Goal: Information Seeking & Learning: Learn about a topic

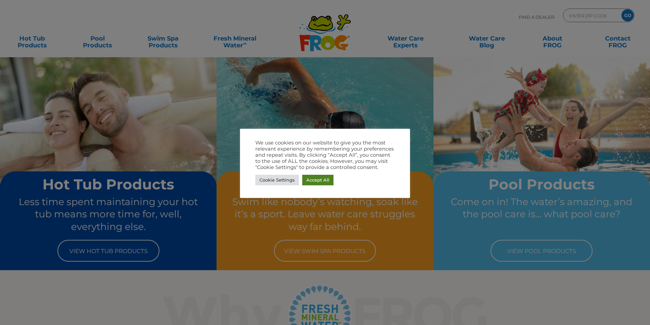
click at [314, 179] on link "Accept All" at bounding box center [317, 180] width 31 height 11
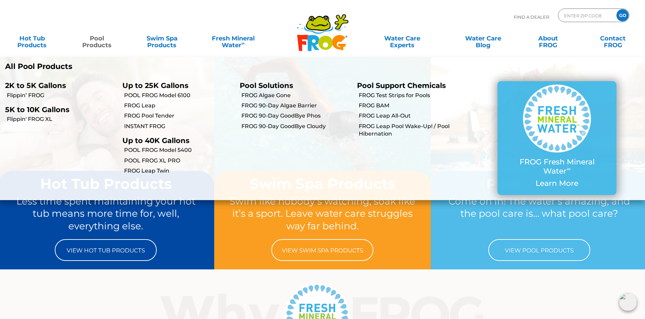
click at [98, 41] on link "Pool Products" at bounding box center [97, 39] width 51 height 14
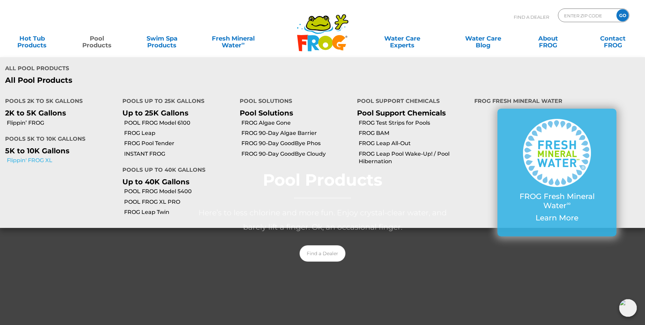
click at [43, 160] on link "Flippin' FROG XL" at bounding box center [62, 159] width 111 height 7
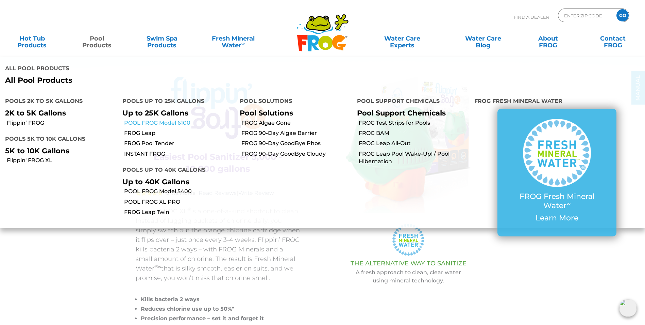
click at [146, 126] on link "POOL FROG Model 6100" at bounding box center [179, 122] width 111 height 7
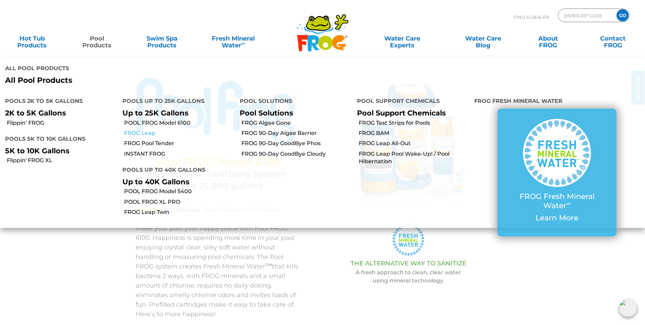
click at [146, 135] on link "FROG Leap" at bounding box center [179, 132] width 111 height 7
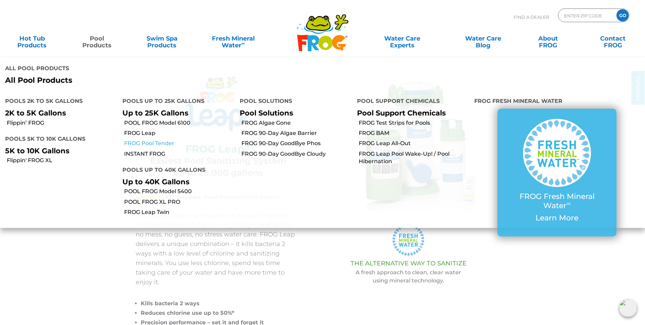
click at [146, 145] on link "FROG Pool Tender" at bounding box center [179, 142] width 111 height 7
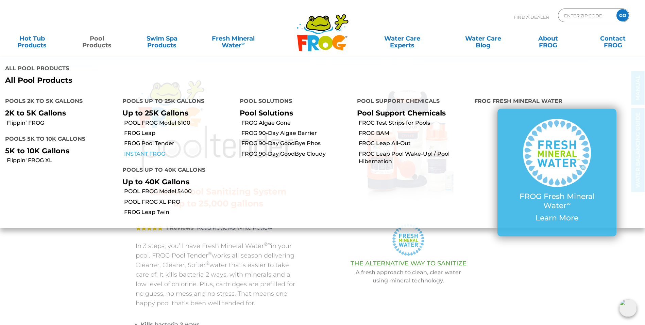
click at [146, 154] on link "INSTANT FROG" at bounding box center [179, 153] width 111 height 7
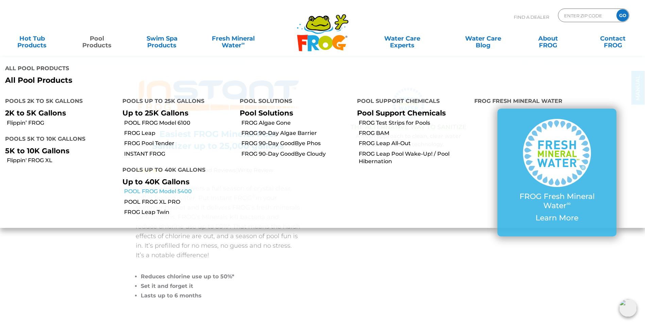
click at [173, 194] on link "POOL FROG Model 5400" at bounding box center [179, 190] width 111 height 7
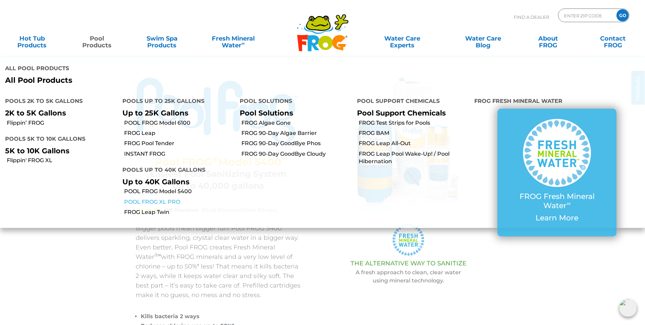
click at [152, 203] on link "POOL FROG XL PRO" at bounding box center [179, 201] width 111 height 7
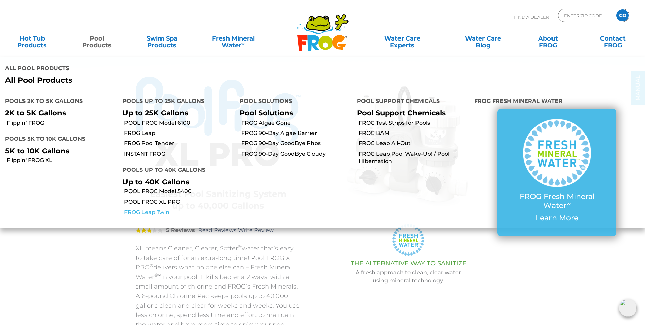
click at [142, 212] on link "FROG Leap Twin" at bounding box center [179, 211] width 111 height 7
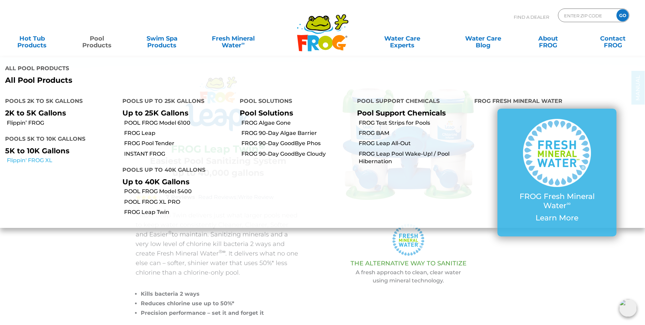
click at [40, 159] on link "Flippin' FROG XL" at bounding box center [62, 159] width 111 height 7
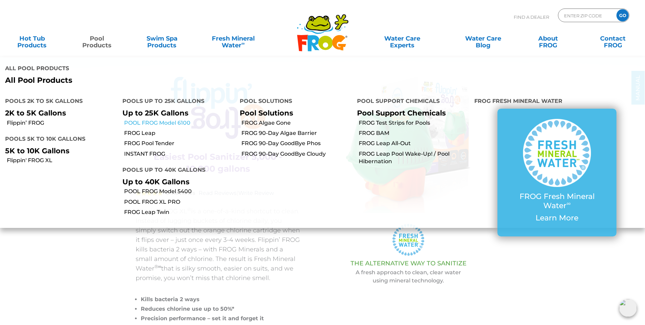
click at [149, 120] on link "POOL FROG Model 6100" at bounding box center [179, 122] width 111 height 7
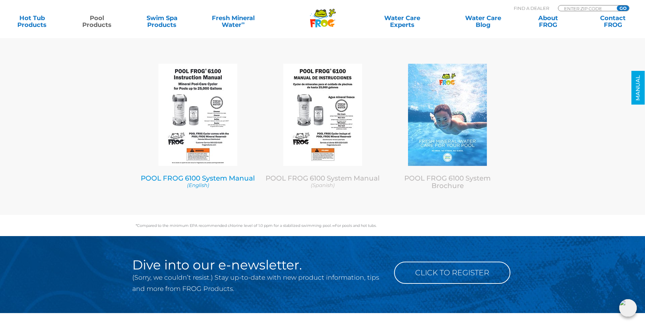
scroll to position [2960, 0]
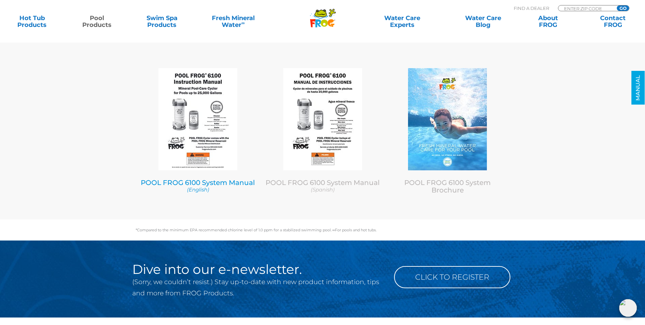
click at [196, 103] on img at bounding box center [198, 119] width 79 height 102
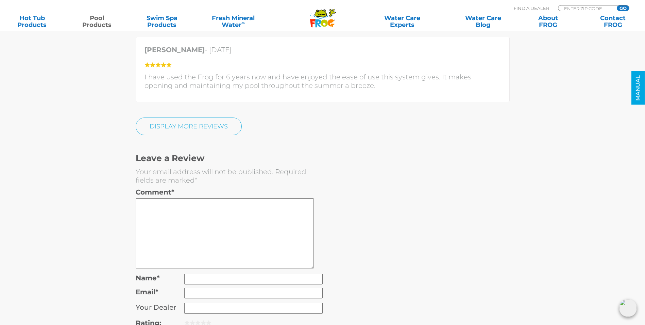
scroll to position [1905, 0]
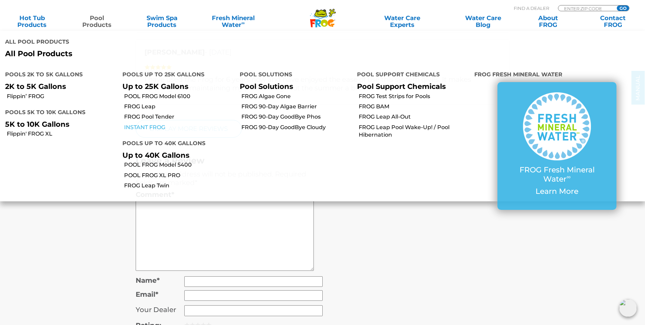
click at [147, 127] on link "INSTANT FROG" at bounding box center [179, 126] width 111 height 7
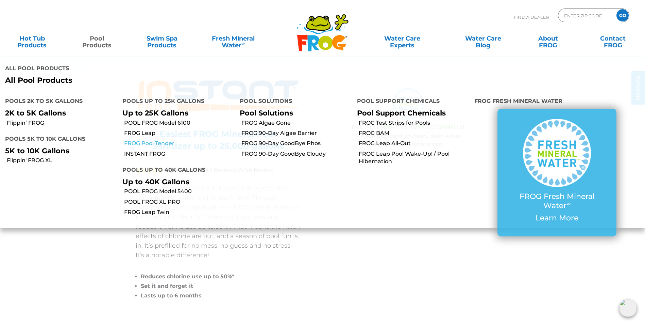
click at [148, 142] on link "FROG Pool Tender" at bounding box center [179, 142] width 111 height 7
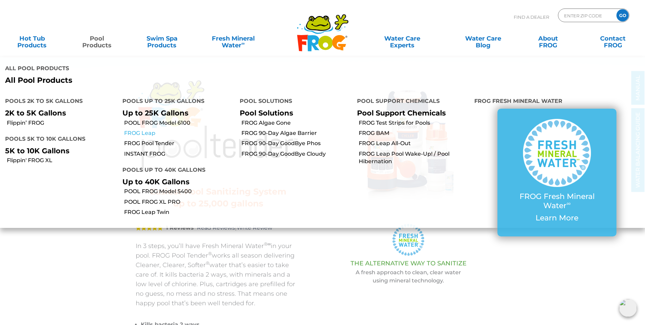
click at [139, 133] on link "FROG Leap" at bounding box center [179, 132] width 111 height 7
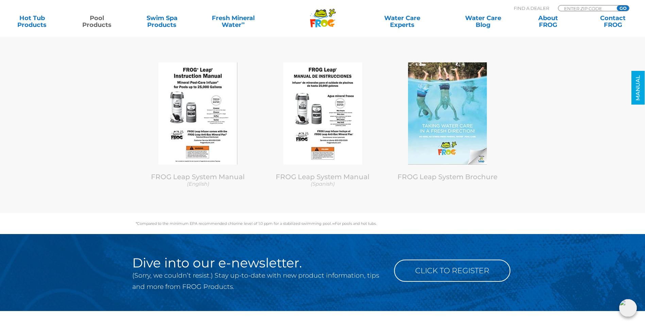
scroll to position [3334, 0]
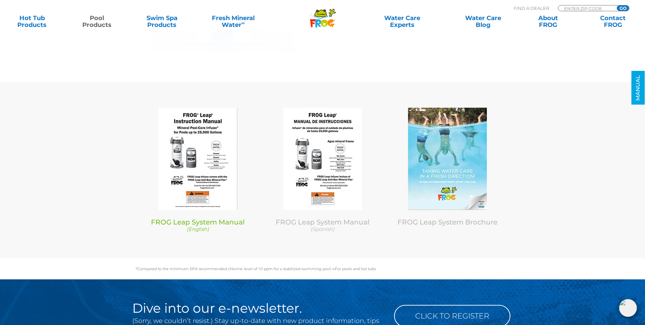
click at [198, 122] on img at bounding box center [198, 159] width 79 height 102
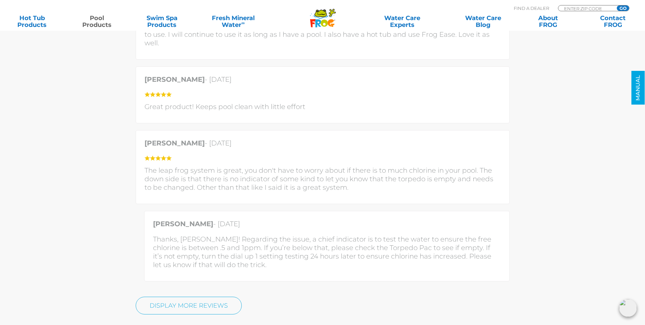
scroll to position [1803, 0]
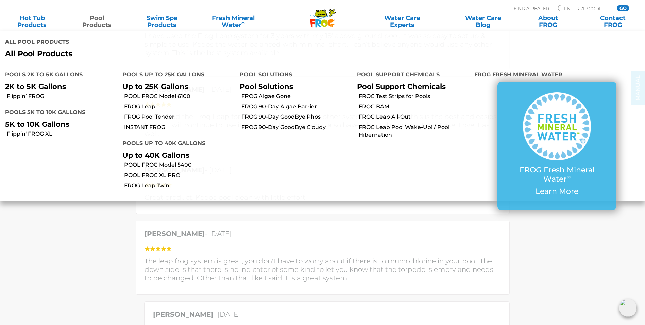
click at [99, 16] on link "Pool Products" at bounding box center [97, 22] width 51 height 14
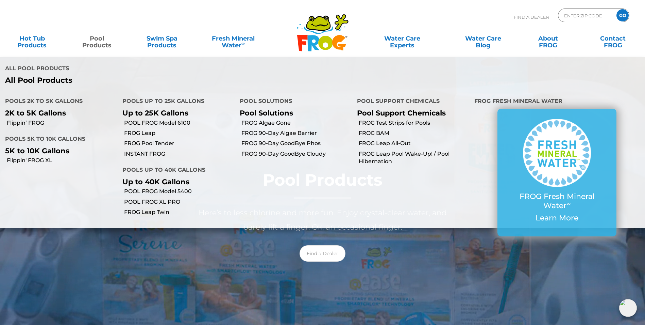
click at [100, 40] on link "Pool Products" at bounding box center [97, 39] width 51 height 14
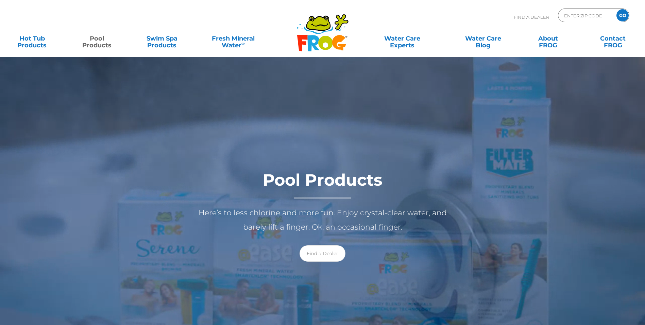
click at [105, 42] on link "Pool Products" at bounding box center [97, 39] width 51 height 14
